Goal: Task Accomplishment & Management: Use online tool/utility

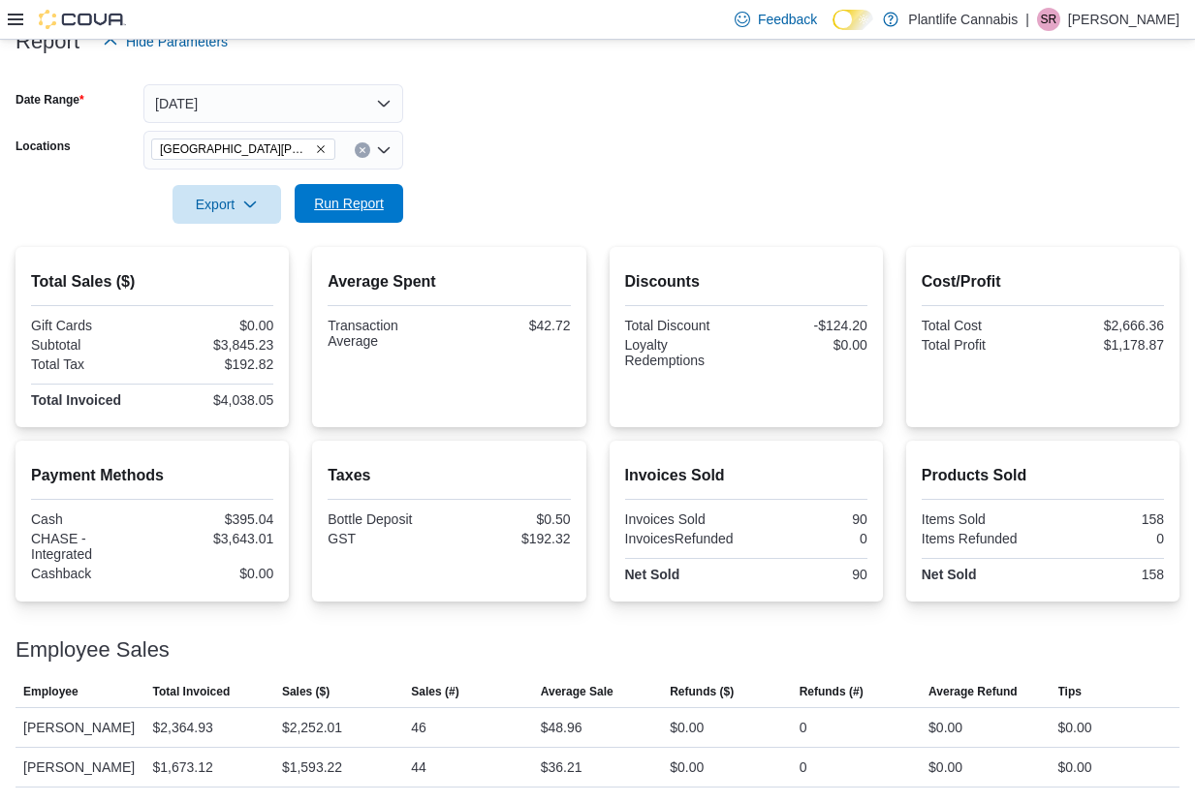
scroll to position [279, 0]
click at [350, 184] on span "Run Report" at bounding box center [348, 203] width 85 height 39
click at [373, 194] on span "Run Report" at bounding box center [349, 203] width 70 height 19
click at [403, 190] on form "Date Range Today Locations Fort McMurray - Eagle Ridge Export Run Report" at bounding box center [598, 142] width 1164 height 163
click at [381, 194] on span "Run Report" at bounding box center [349, 203] width 70 height 19
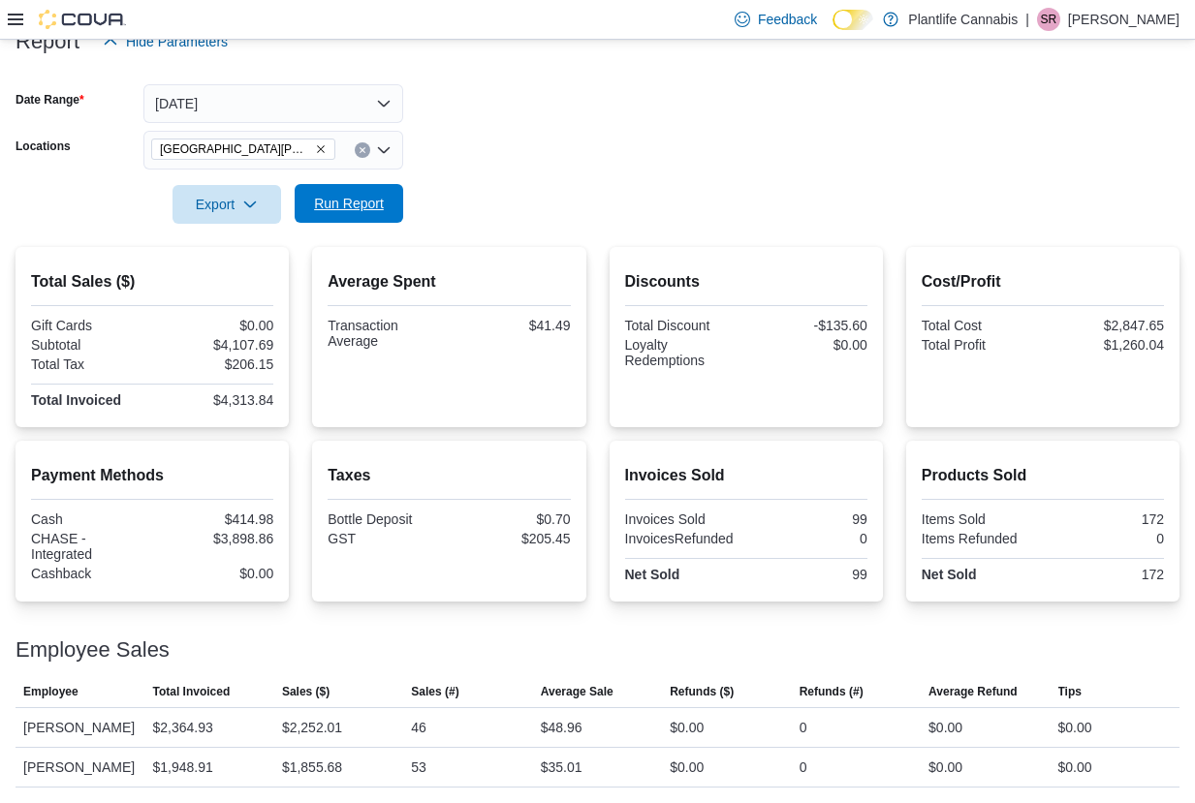
click at [368, 194] on span "Run Report" at bounding box center [349, 203] width 70 height 19
click at [343, 139] on input "Locations" at bounding box center [344, 150] width 2 height 23
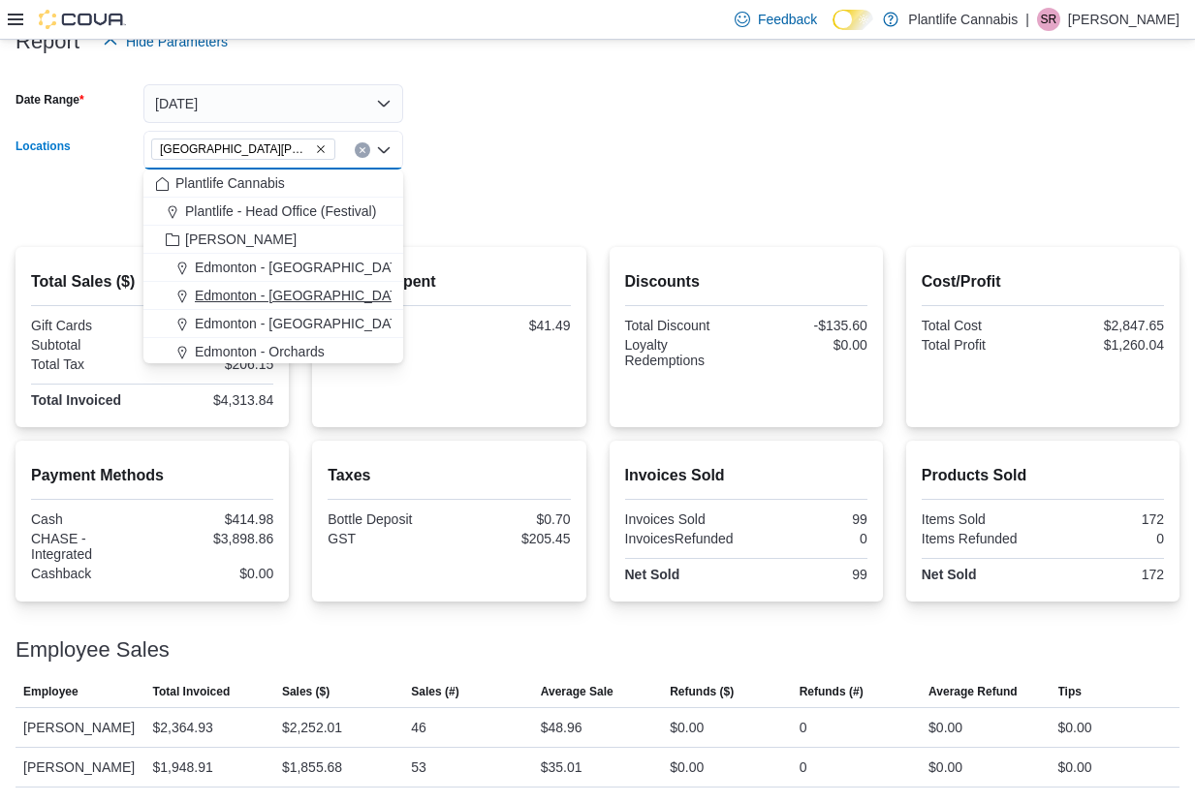
scroll to position [170, 0]
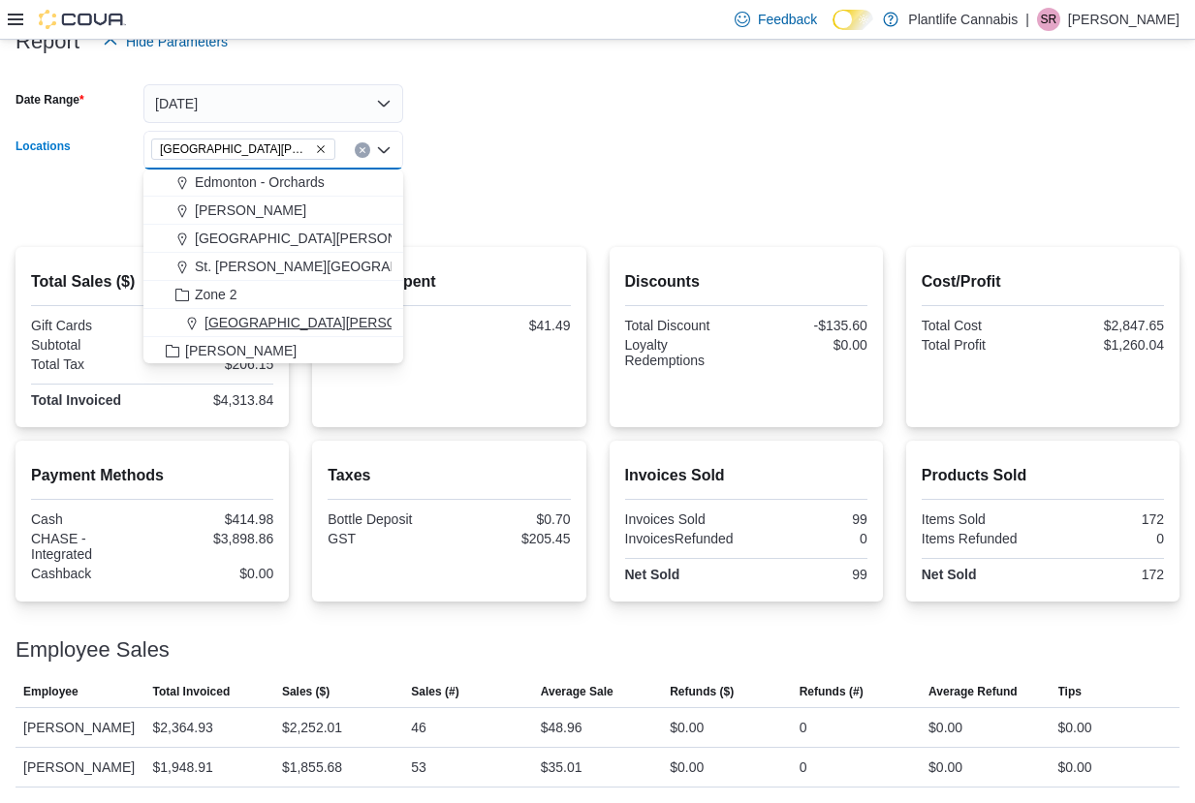
click at [371, 313] on span "[GEOGRAPHIC_DATA][PERSON_NAME][GEOGRAPHIC_DATA]" at bounding box center [401, 322] width 394 height 19
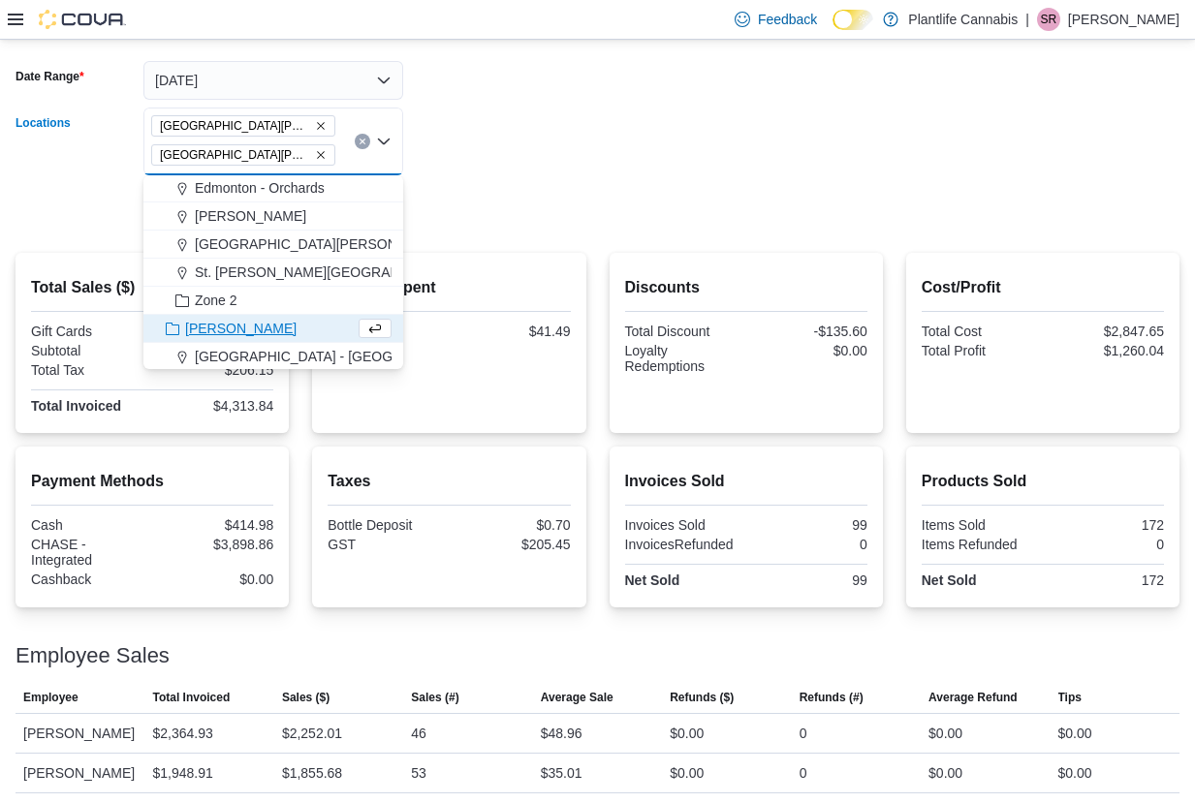
click at [522, 141] on form "Date Range Today Locations Fort McMurray - Eagle Ridge Fort McMurray - Stoney C…" at bounding box center [598, 134] width 1164 height 192
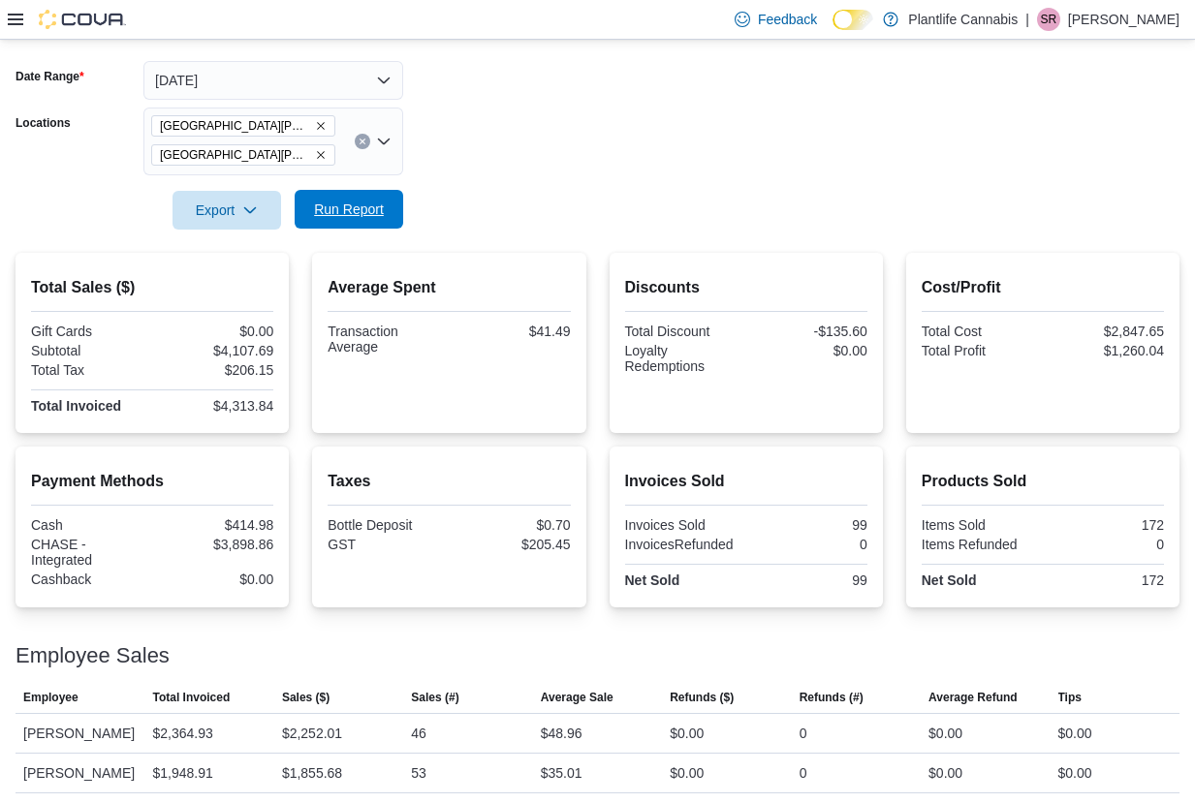
click at [340, 208] on span "Run Report" at bounding box center [349, 209] width 70 height 19
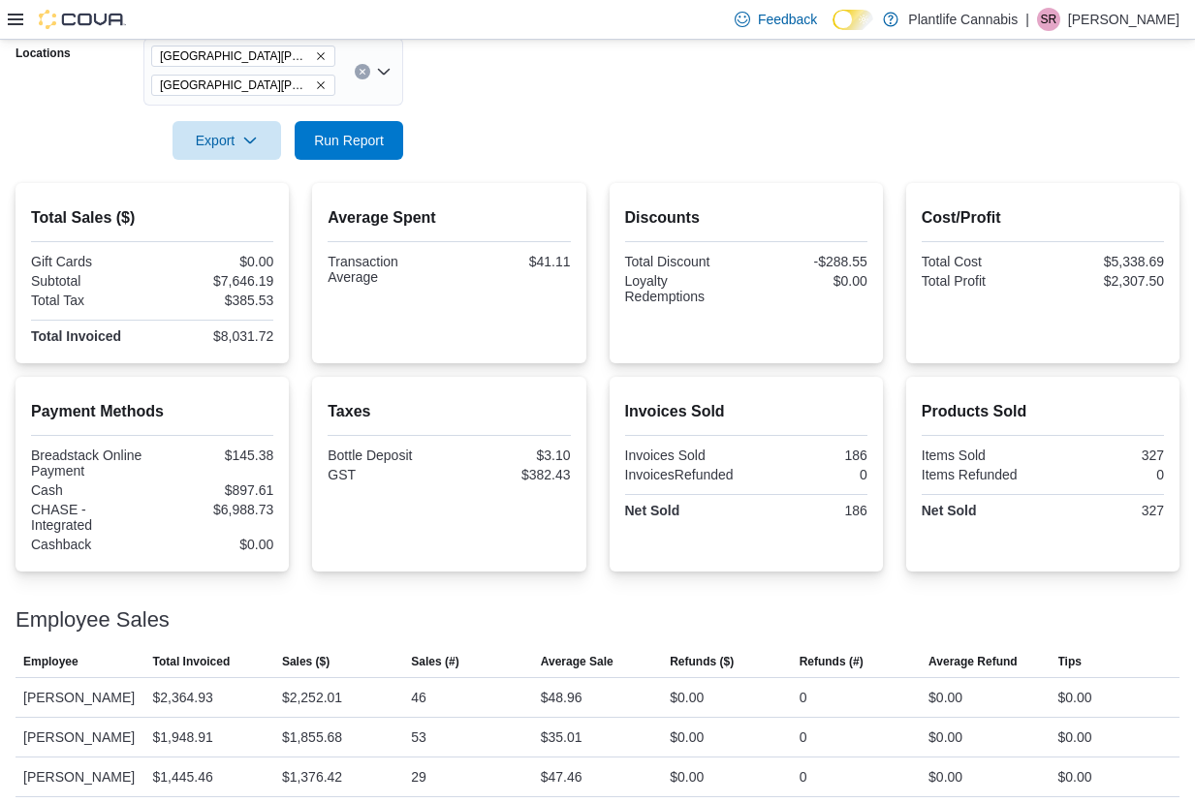
scroll to position [52, 0]
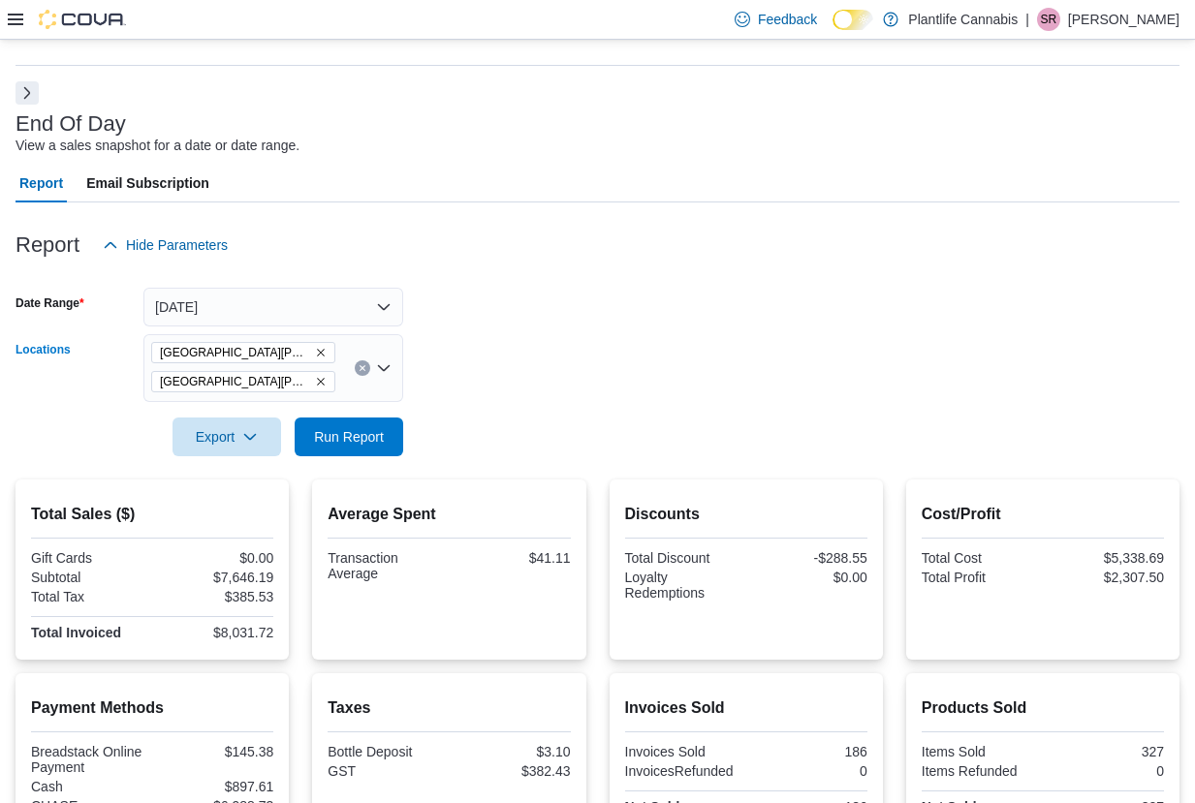
click at [322, 378] on icon "Remove Fort McMurray - Stoney Creek from selection in this group" at bounding box center [321, 382] width 12 height 12
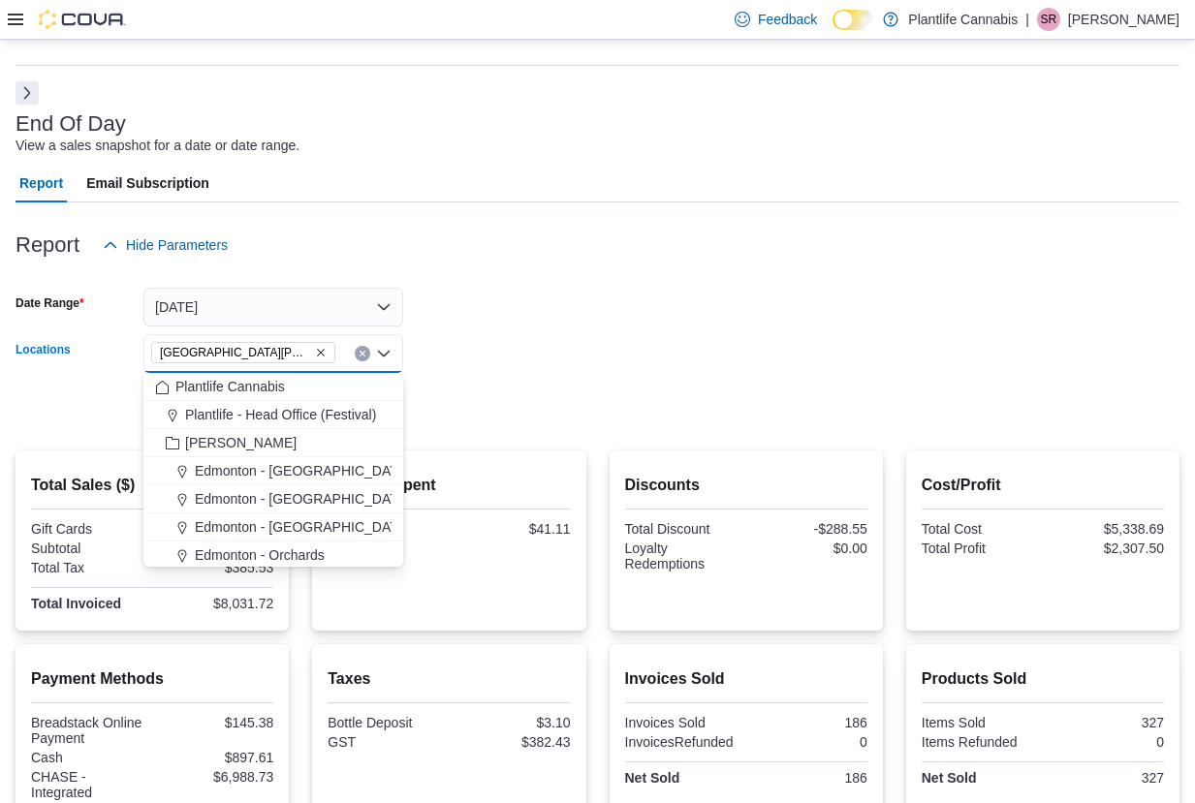
click at [561, 423] on form "Date Range Today Locations Fort McMurray - Eagle Ridge Combo box. Selected. For…" at bounding box center [598, 346] width 1164 height 163
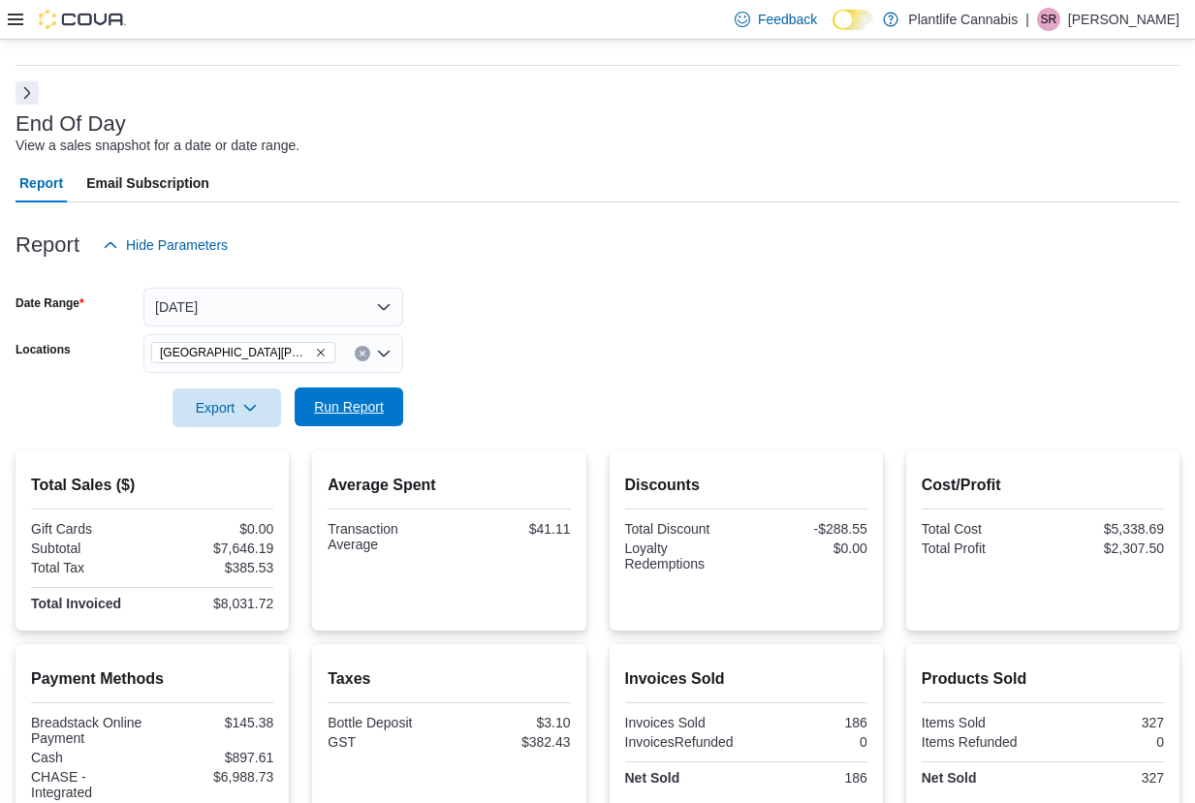
click at [358, 423] on span "Run Report" at bounding box center [348, 407] width 85 height 39
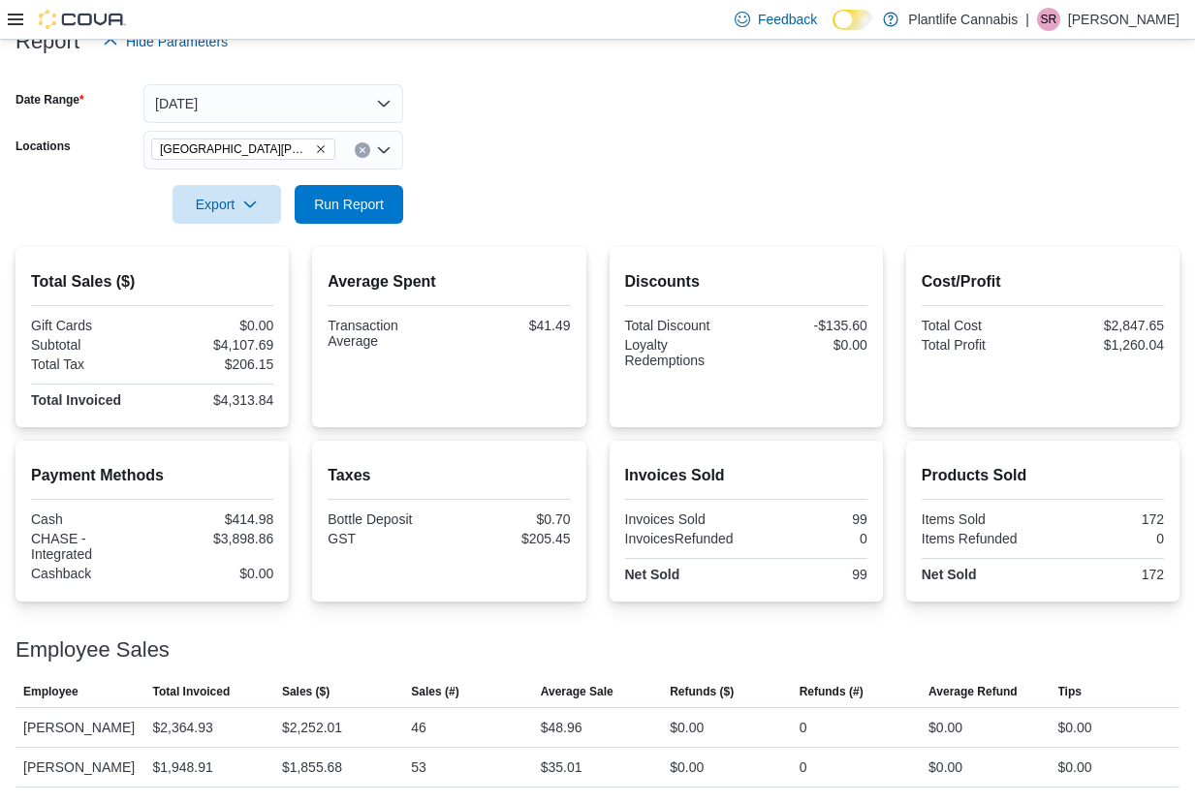
scroll to position [279, 0]
click at [338, 89] on button "Today" at bounding box center [273, 103] width 260 height 39
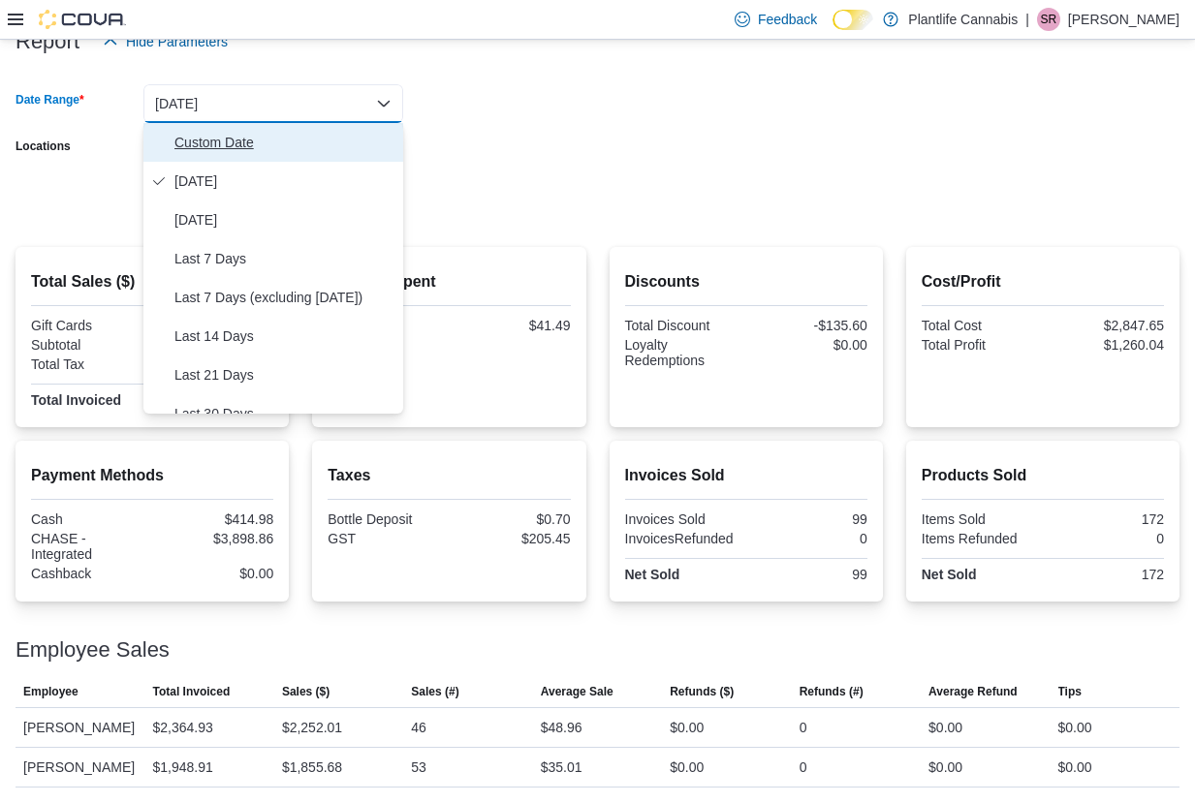
click at [207, 131] on span "Custom Date" at bounding box center [284, 142] width 221 height 23
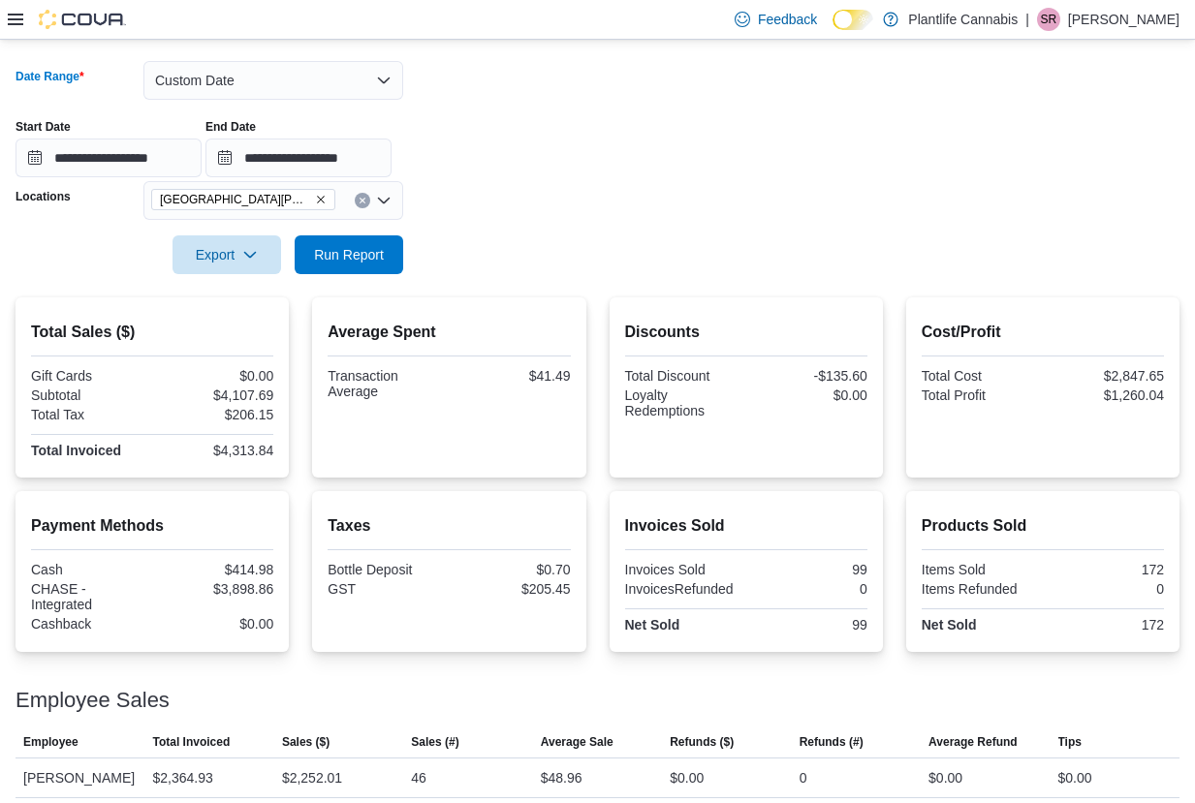
click at [580, 194] on form "**********" at bounding box center [598, 156] width 1164 height 236
click at [384, 254] on span "Run Report" at bounding box center [349, 253] width 70 height 19
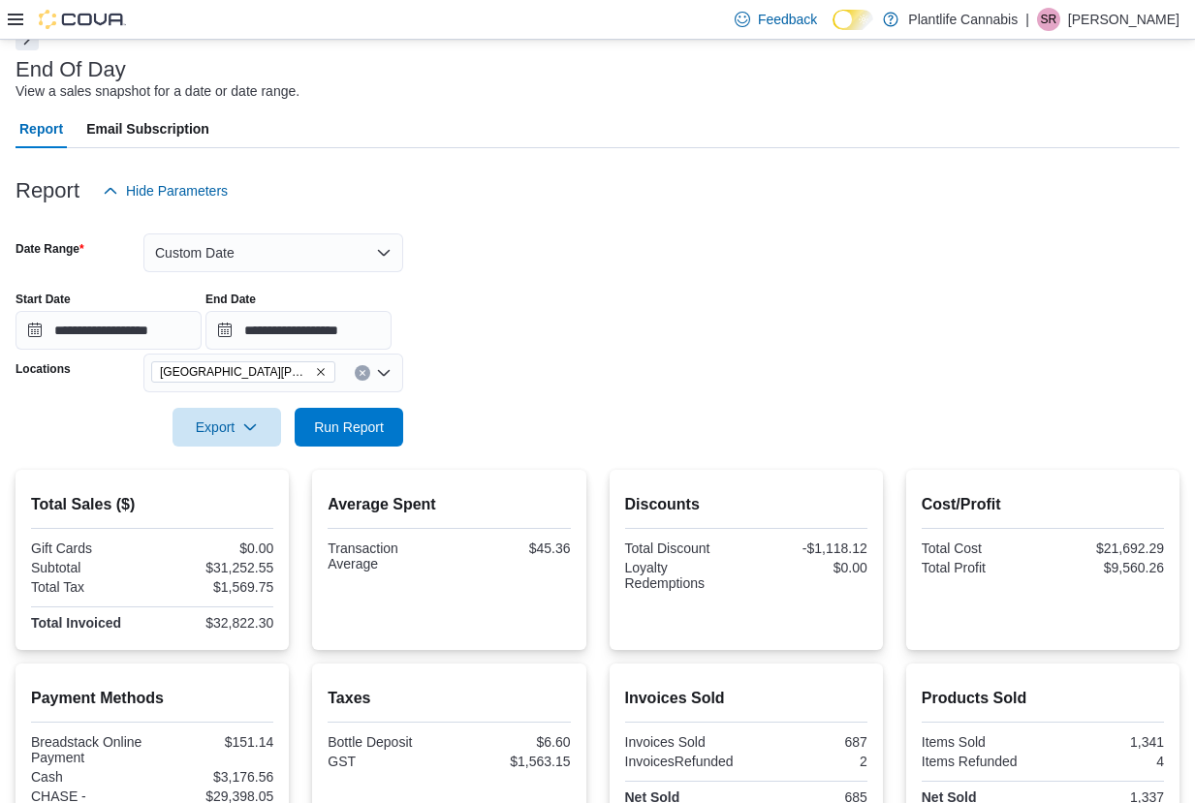
scroll to position [24, 0]
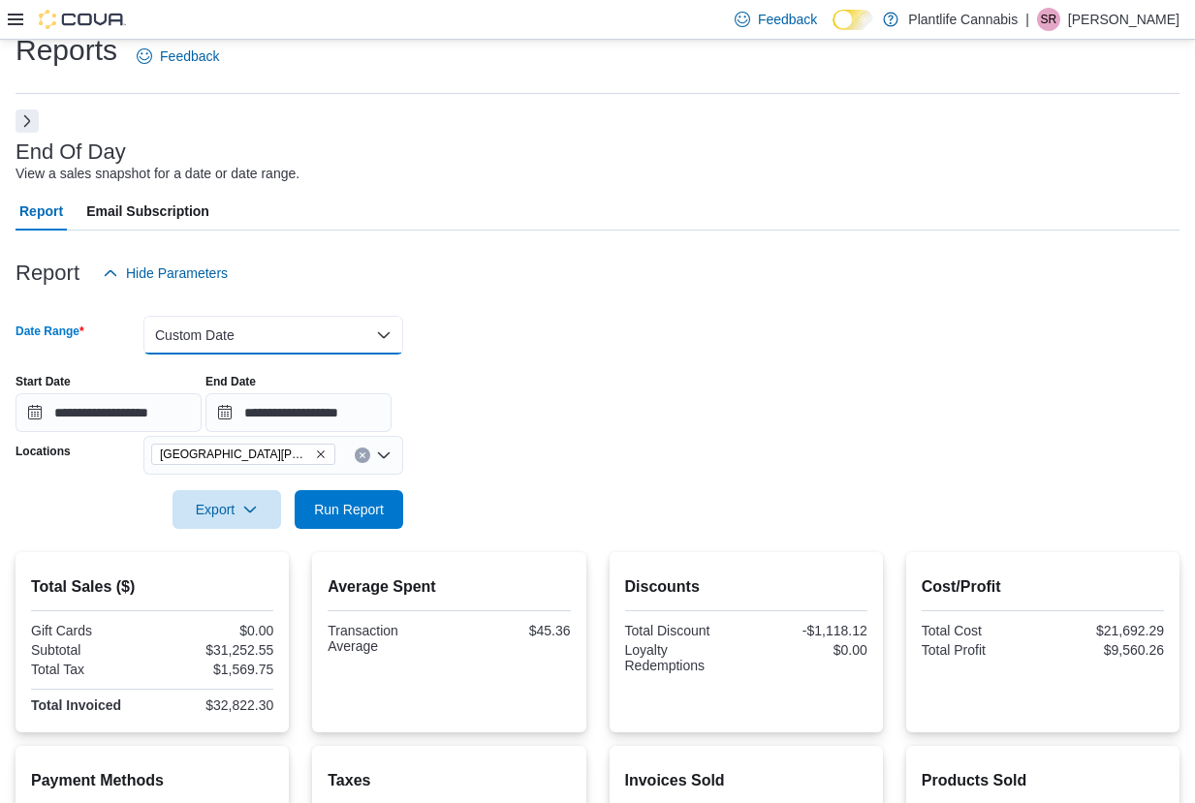
click at [246, 328] on button "Custom Date" at bounding box center [273, 335] width 260 height 39
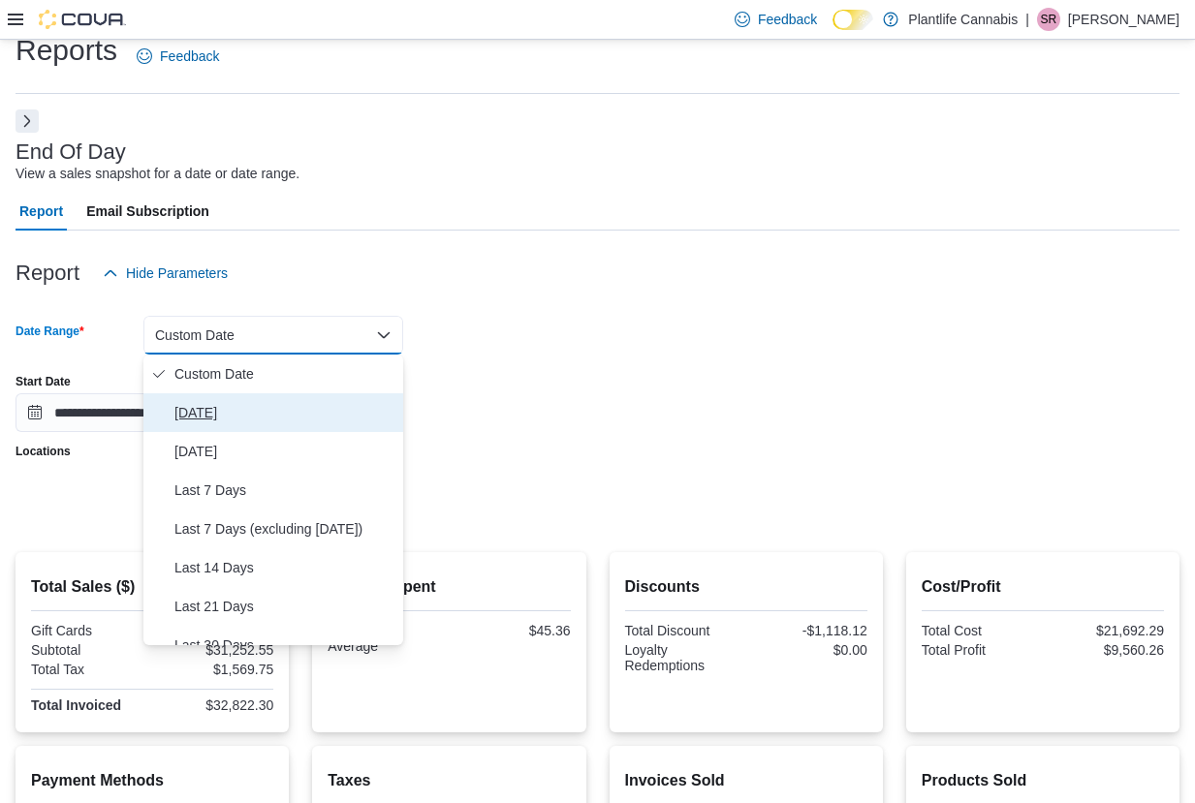
click at [235, 407] on span "Today" at bounding box center [284, 412] width 221 height 23
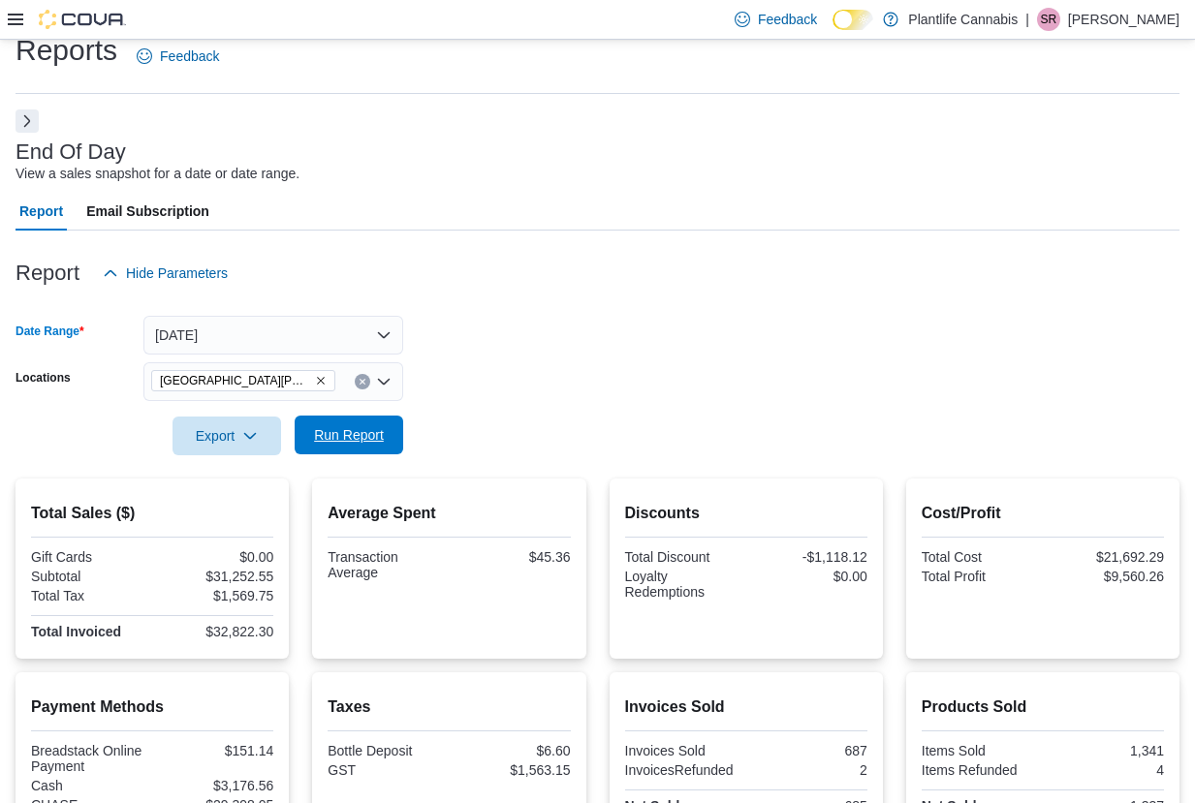
click at [336, 430] on span "Run Report" at bounding box center [349, 434] width 70 height 19
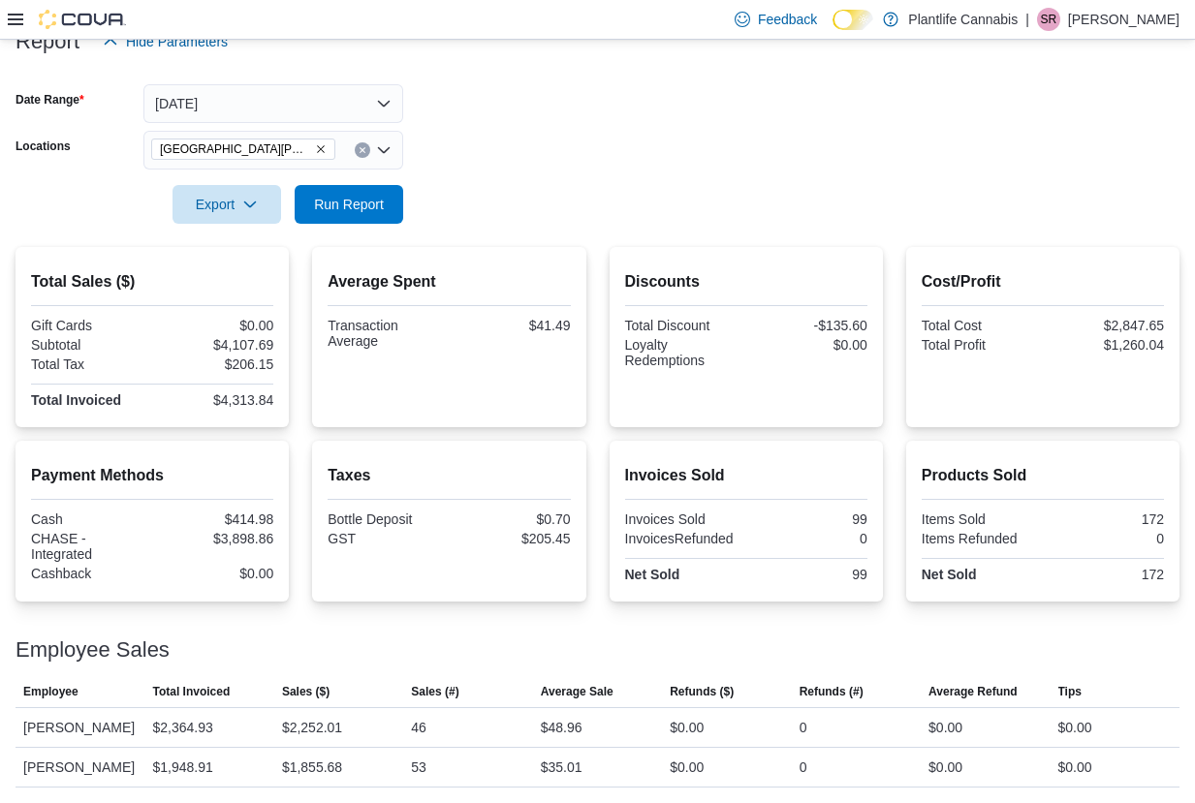
scroll to position [279, 0]
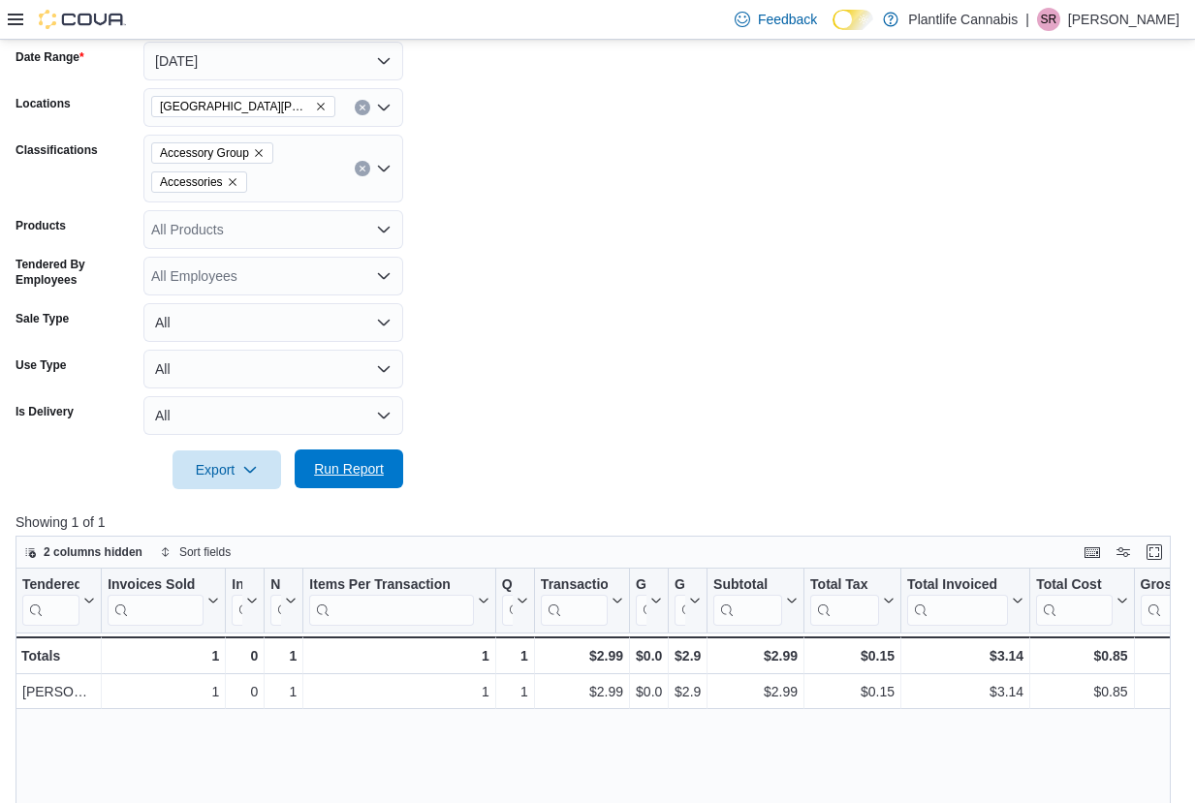
scroll to position [298, 0]
click at [353, 474] on span "Run Report" at bounding box center [349, 468] width 70 height 19
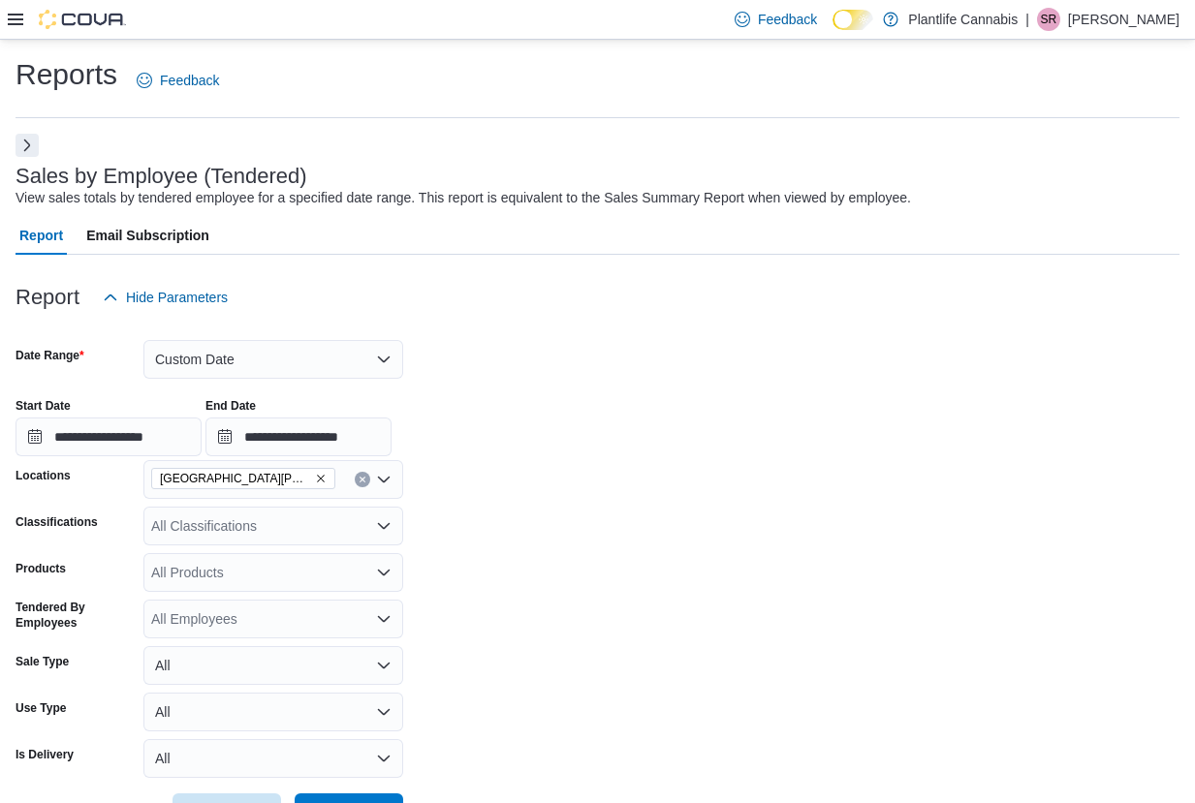
scroll to position [370, 0]
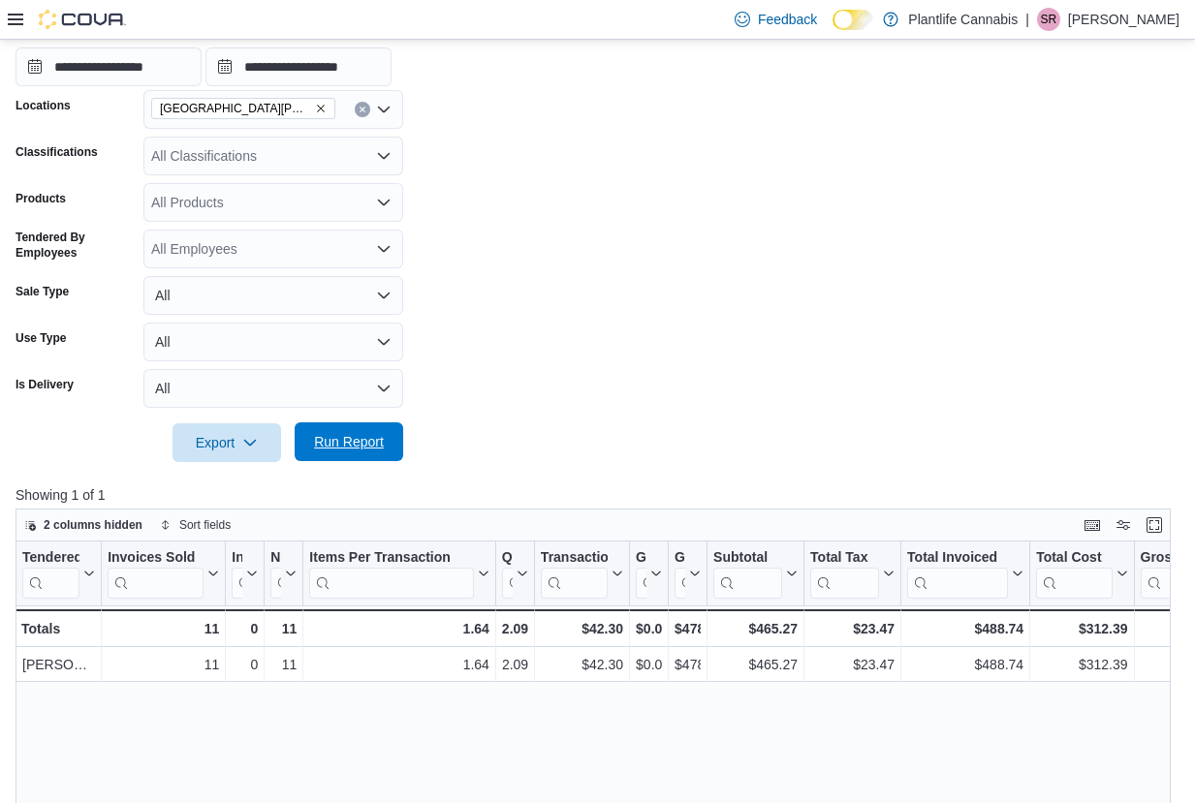
click at [386, 456] on span "Run Report" at bounding box center [348, 442] width 85 height 39
click at [335, 116] on div "[GEOGRAPHIC_DATA][PERSON_NAME] - [GEOGRAPHIC_DATA]" at bounding box center [273, 109] width 260 height 39
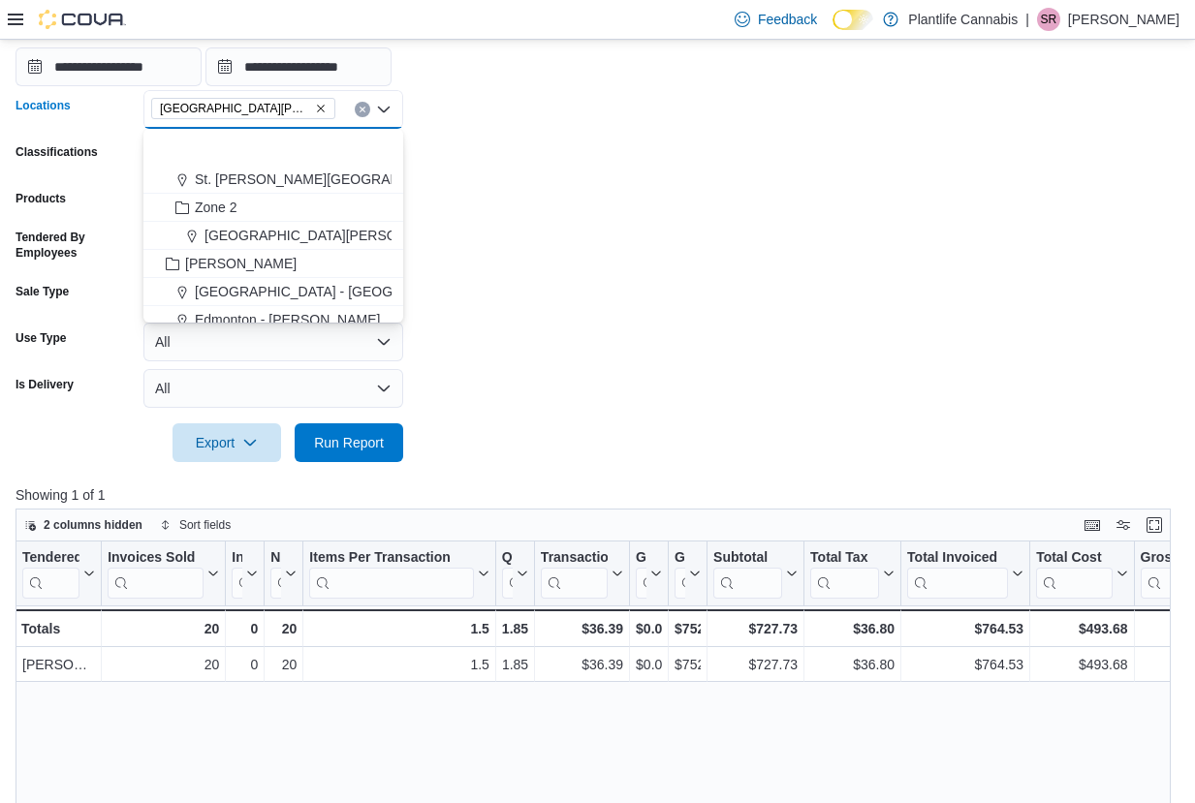
scroll to position [286, 0]
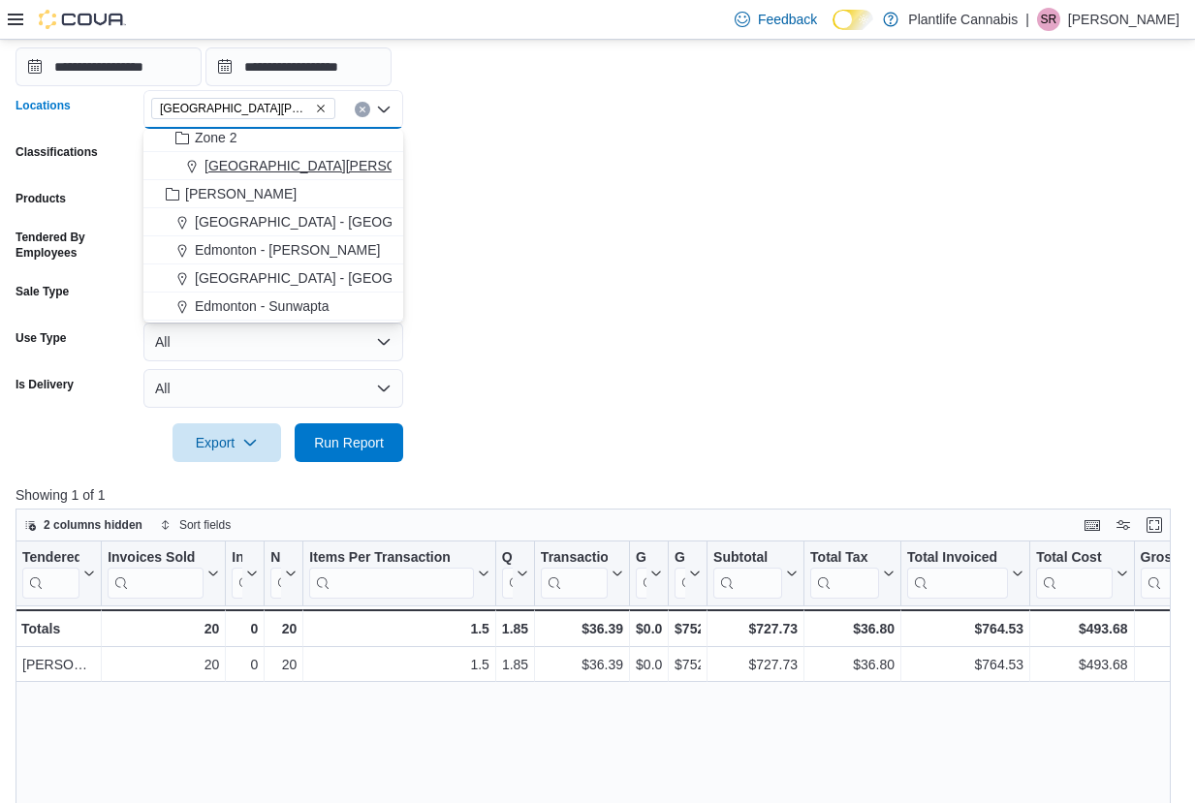
click at [329, 163] on span "[GEOGRAPHIC_DATA][PERSON_NAME][GEOGRAPHIC_DATA]" at bounding box center [401, 165] width 394 height 19
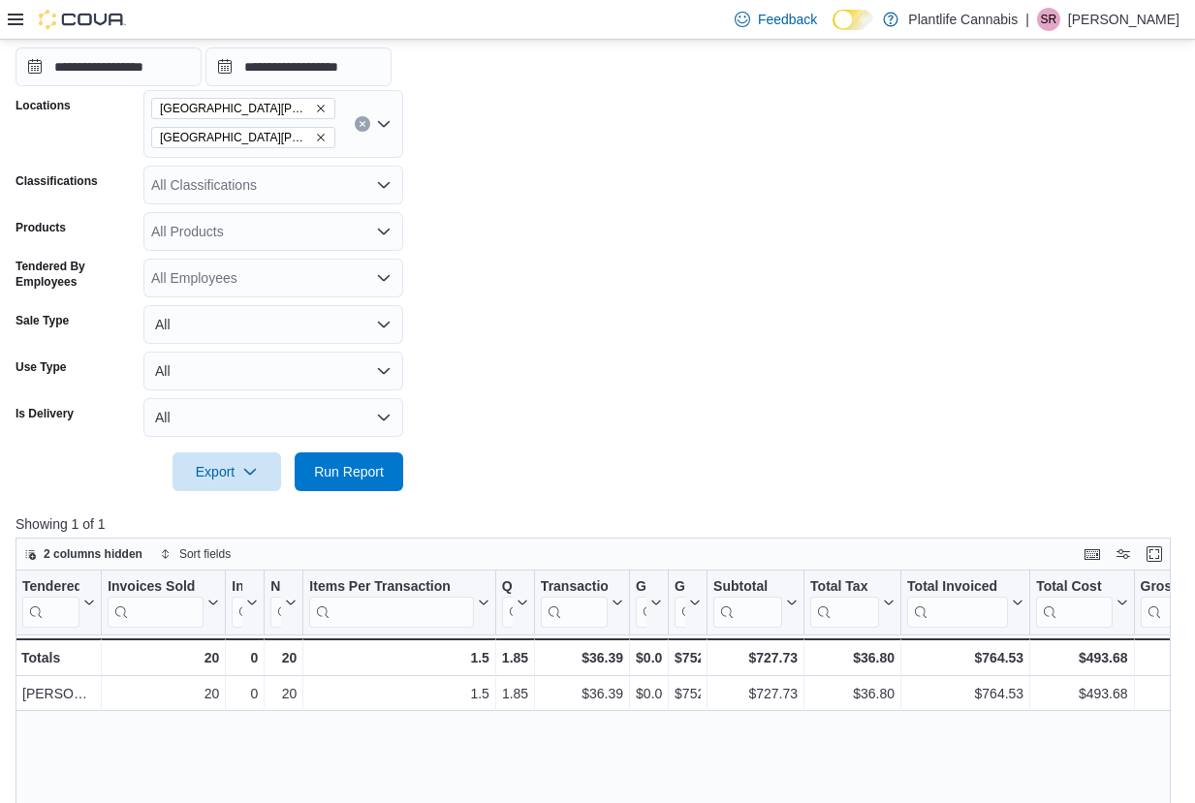
click at [604, 293] on form "**********" at bounding box center [598, 219] width 1164 height 545
click at [356, 480] on span "Run Report" at bounding box center [349, 470] width 70 height 19
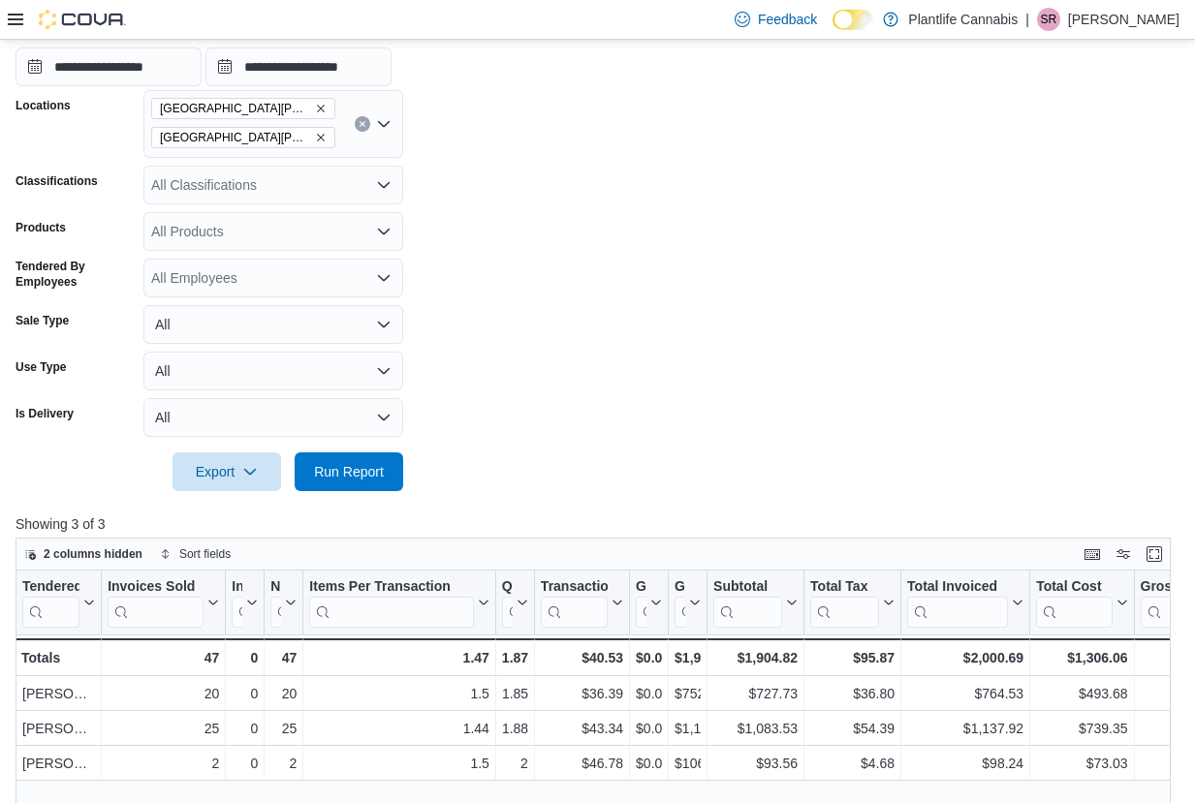
click at [323, 137] on icon "Remove Fort McMurray - Stoney Creek from selection in this group" at bounding box center [321, 138] width 12 height 12
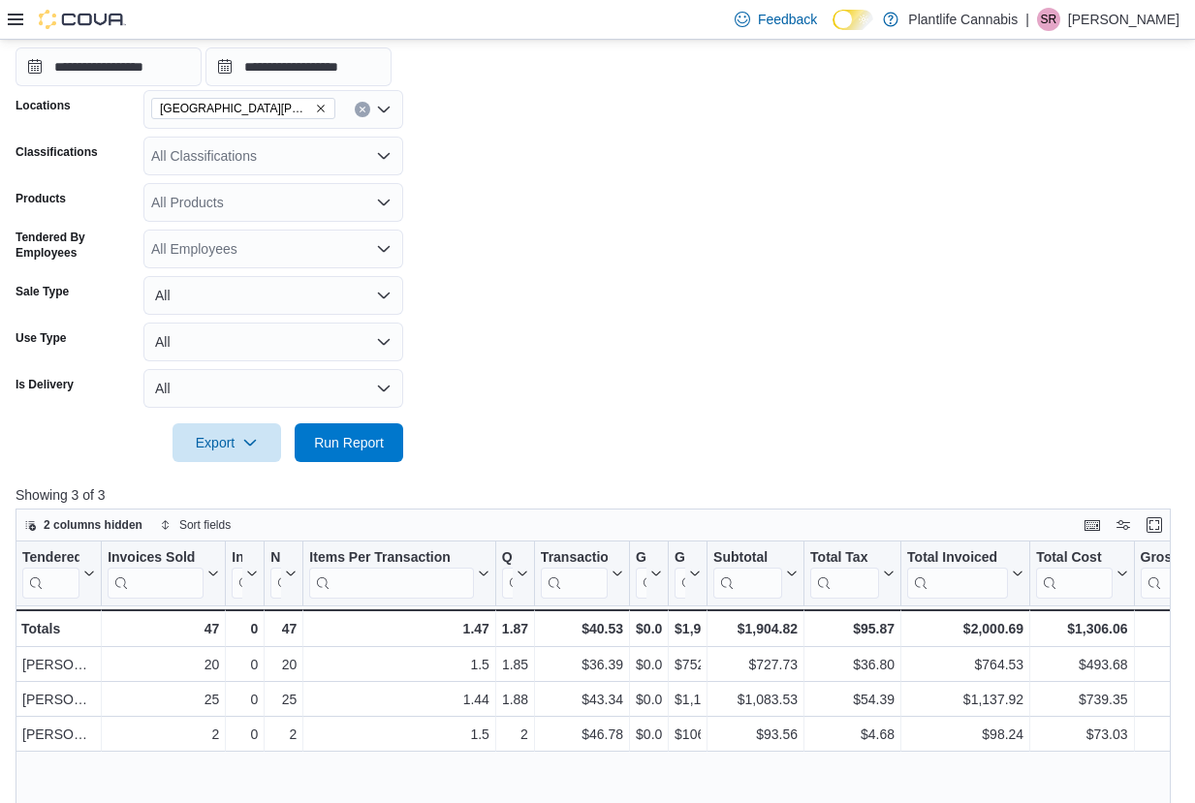
click at [592, 238] on form "**********" at bounding box center [598, 205] width 1164 height 516
click at [327, 439] on span "Run Report" at bounding box center [349, 441] width 70 height 19
